Goal: Browse casually

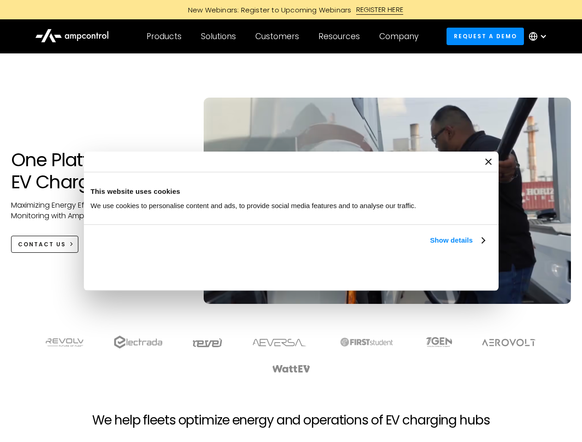
click at [430, 246] on link "Show details" at bounding box center [457, 240] width 54 height 11
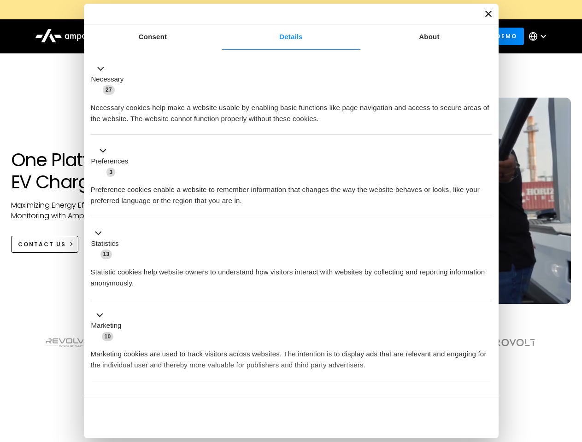
click at [485, 124] on div "Necessary cookies help make a website usable by enabling basic functions like p…" at bounding box center [291, 109] width 401 height 29
click at [571, 371] on section at bounding box center [291, 354] width 582 height 57
click at [283, 36] on div "Customers" at bounding box center [277, 36] width 44 height 10
click at [163, 36] on div "Products" at bounding box center [163, 36] width 35 height 10
click at [219, 36] on div "Solutions" at bounding box center [218, 36] width 35 height 10
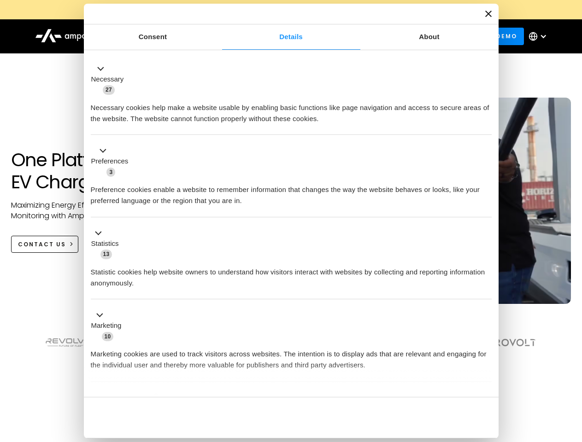
click at [279, 36] on div "Customers" at bounding box center [277, 36] width 44 height 10
click at [341, 36] on div "Resources" at bounding box center [338, 36] width 41 height 10
click at [402, 36] on div "Company" at bounding box center [398, 36] width 39 height 10
click at [540, 36] on div at bounding box center [542, 36] width 7 height 7
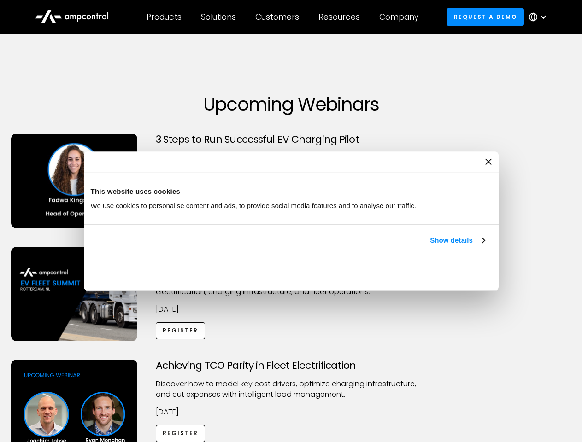
click at [430, 246] on link "Show details" at bounding box center [457, 240] width 54 height 11
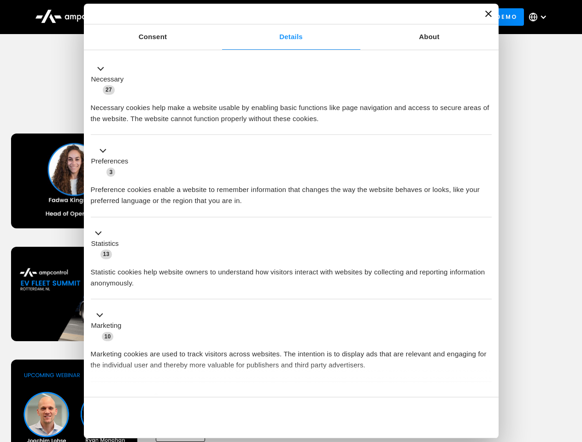
click at [485, 300] on li "Statistics 13 Statistic cookies help website owners to understand how visitors …" at bounding box center [291, 258] width 401 height 82
